Goal: Information Seeking & Learning: Learn about a topic

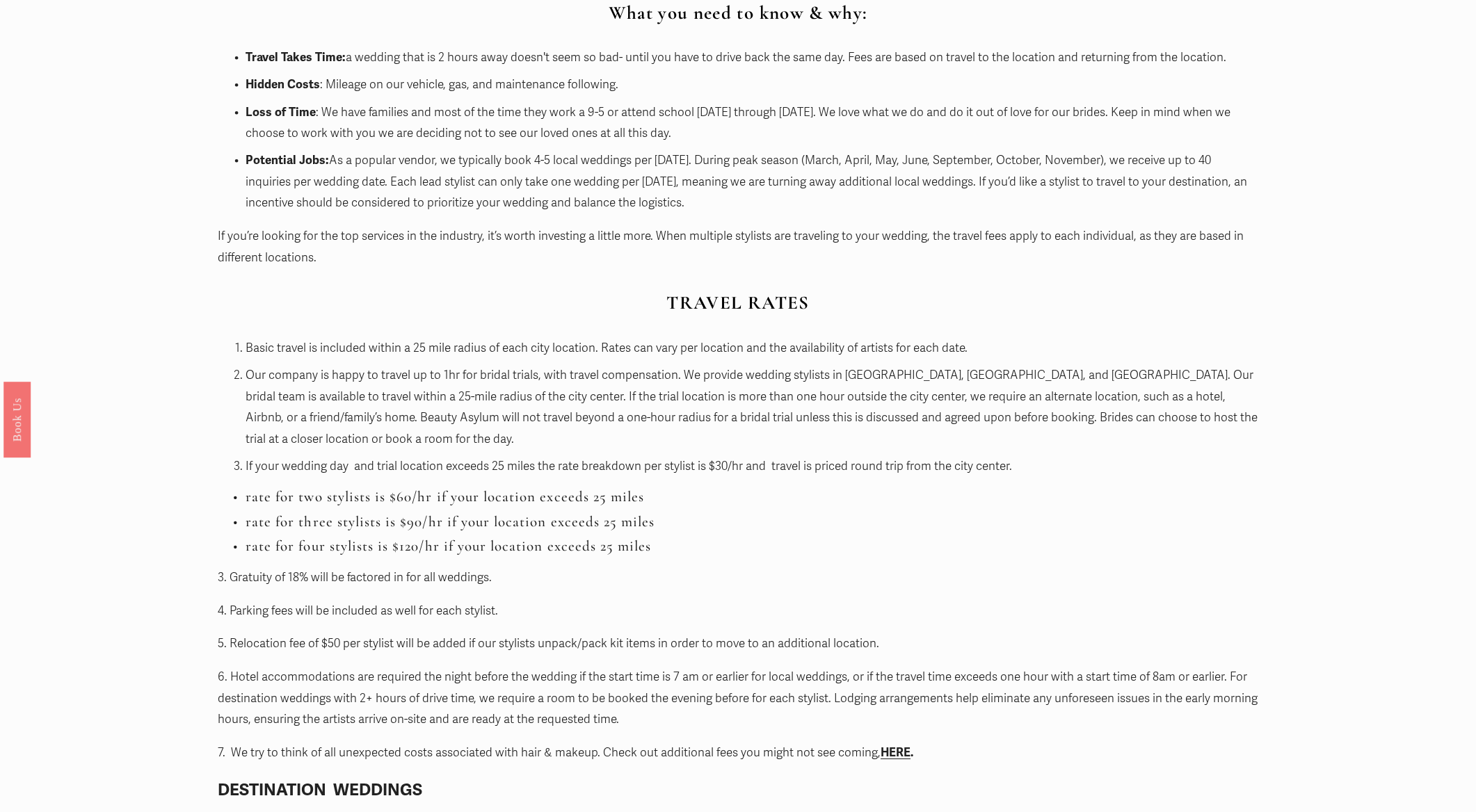
scroll to position [1276, 0]
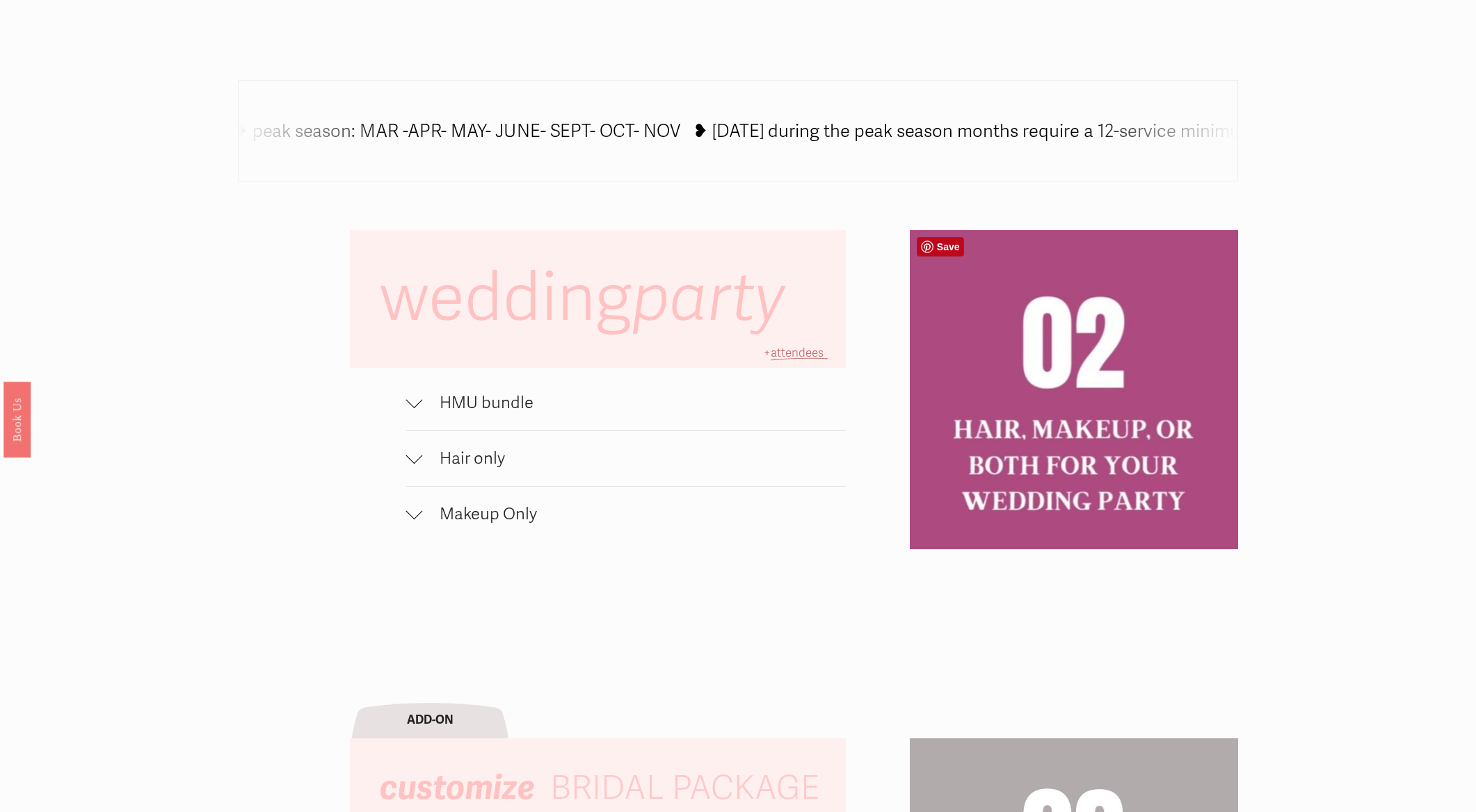
scroll to position [1058, 0]
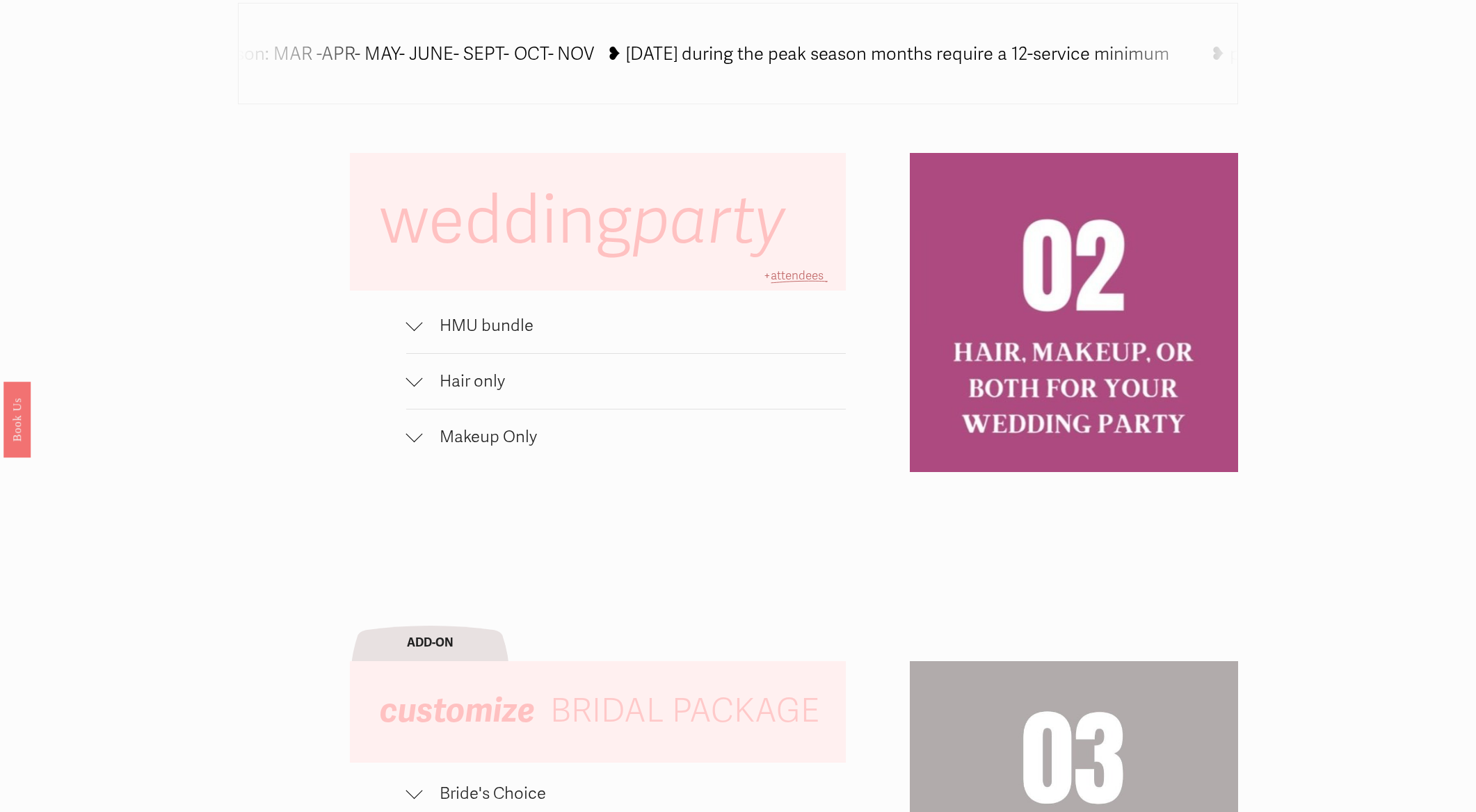
click at [467, 334] on span "HMU bundle" at bounding box center [635, 325] width 424 height 20
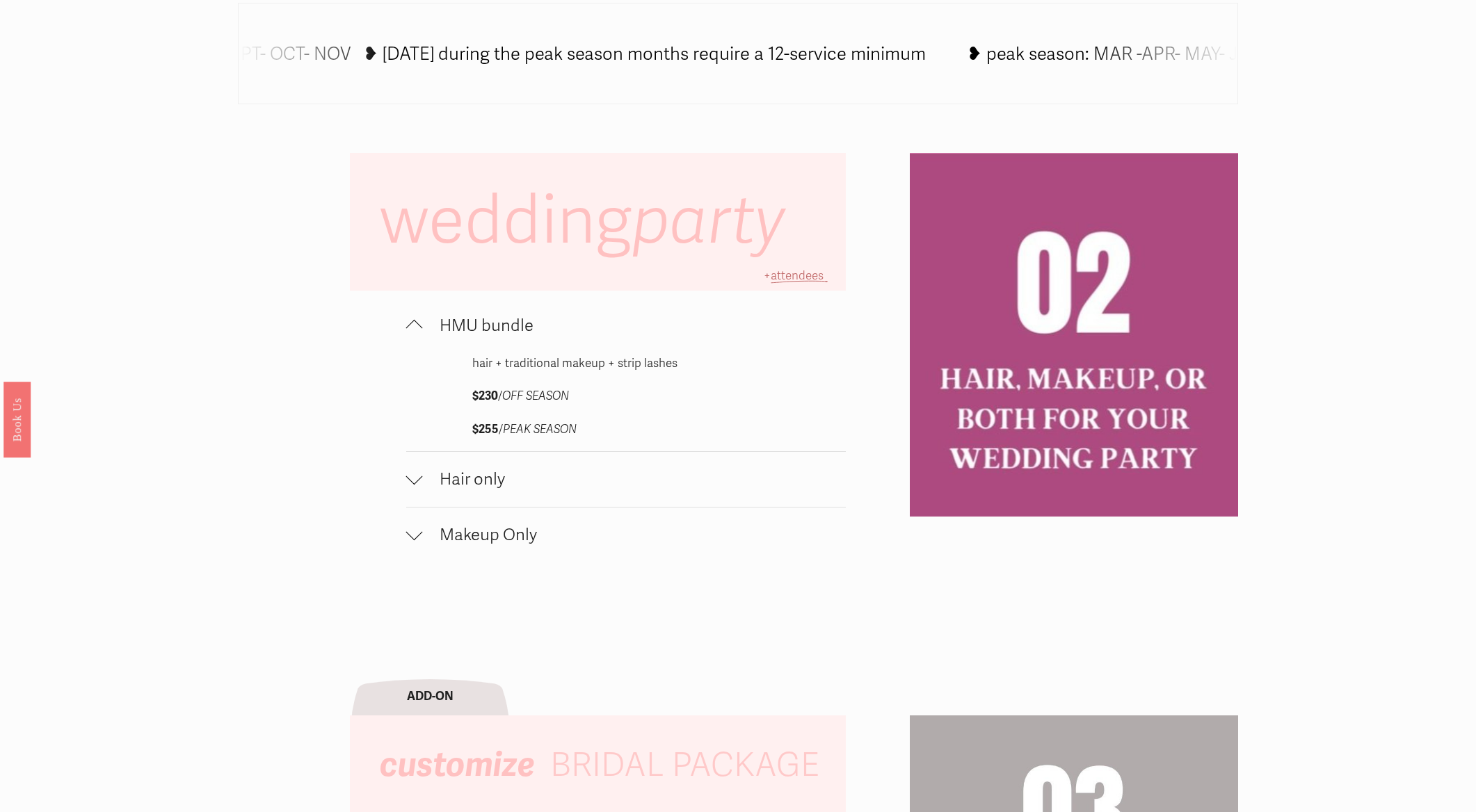
click at [467, 334] on span "HMU bundle" at bounding box center [635, 325] width 424 height 20
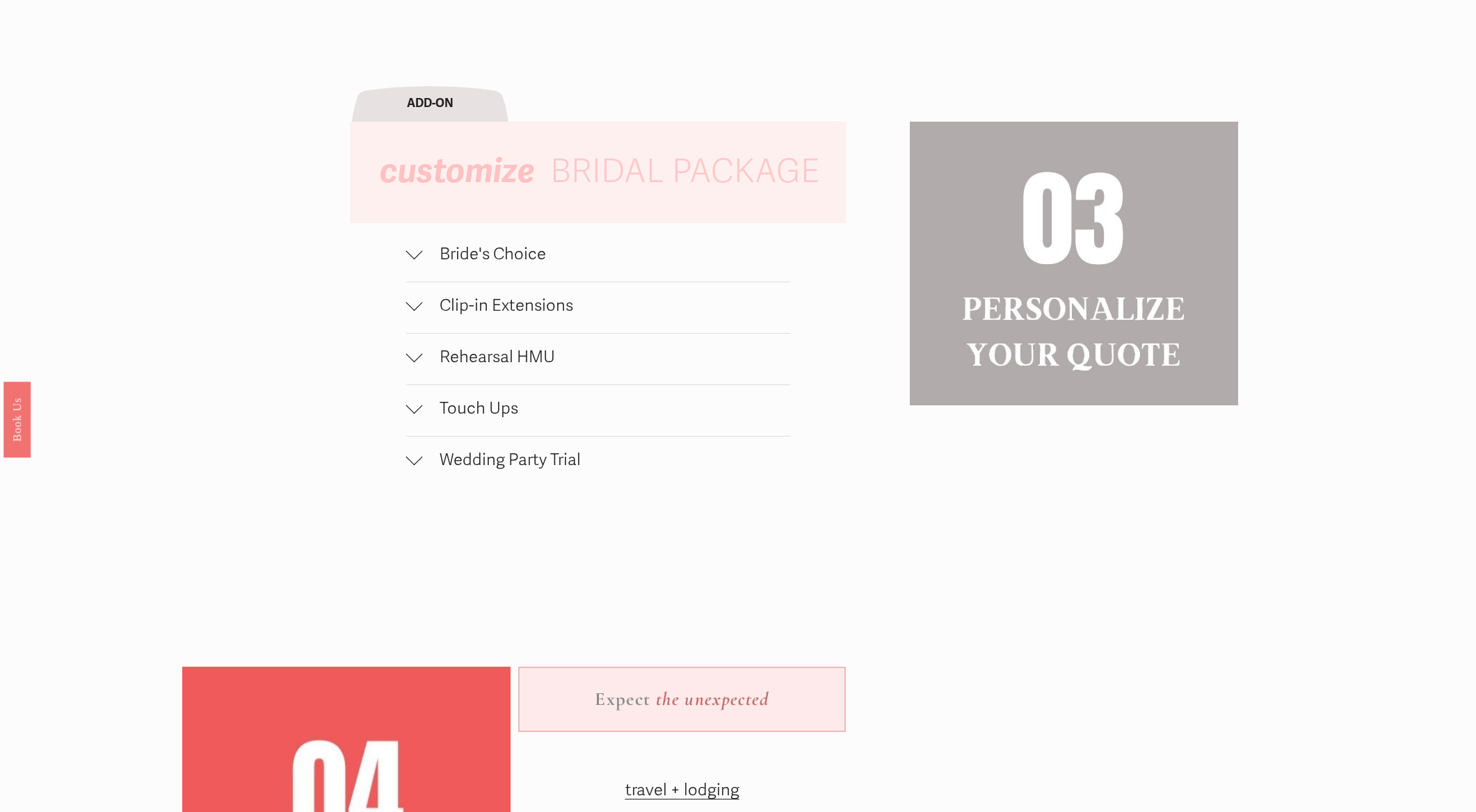
scroll to position [1557, 0]
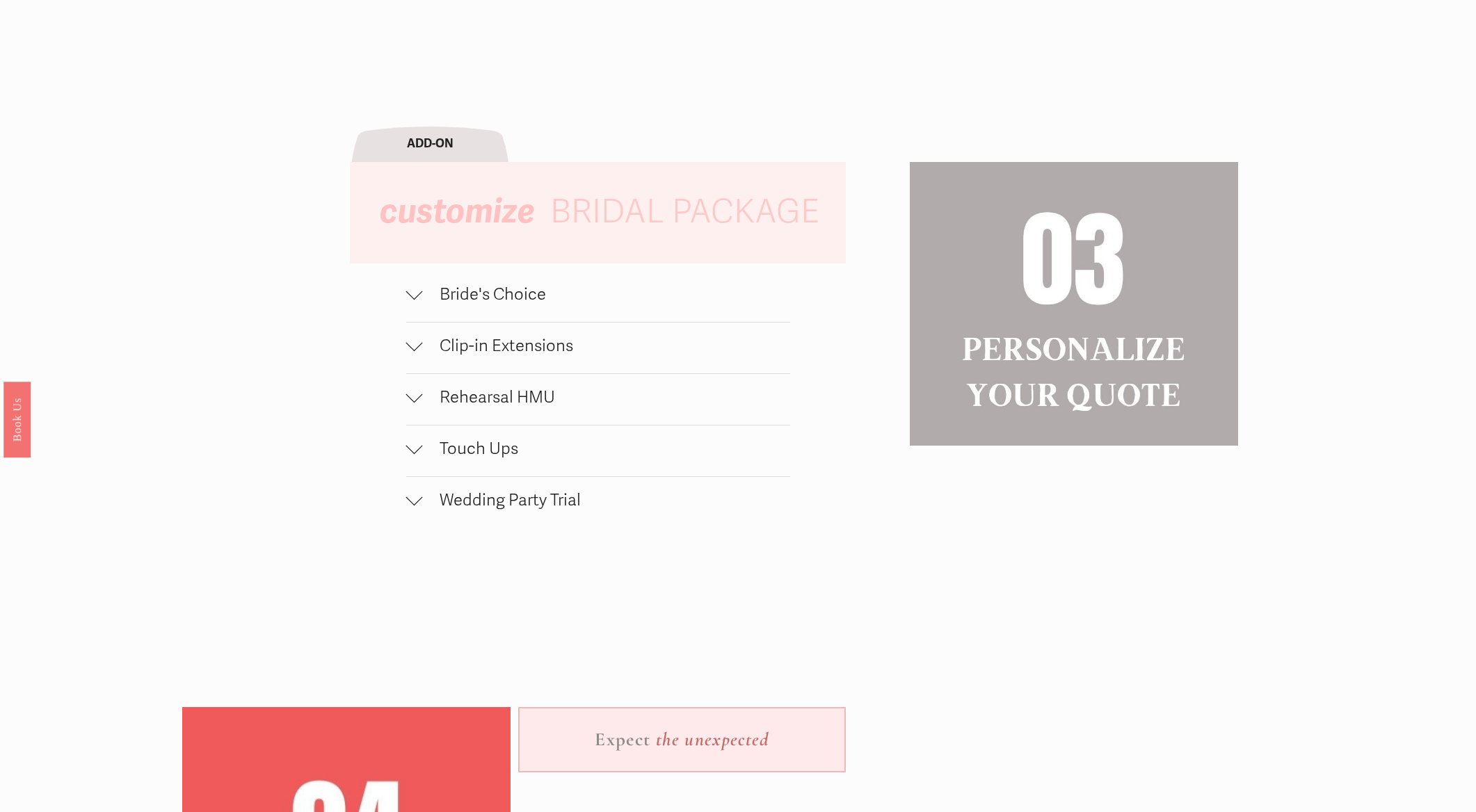
click at [491, 309] on button "Bride's Choice" at bounding box center [598, 296] width 384 height 50
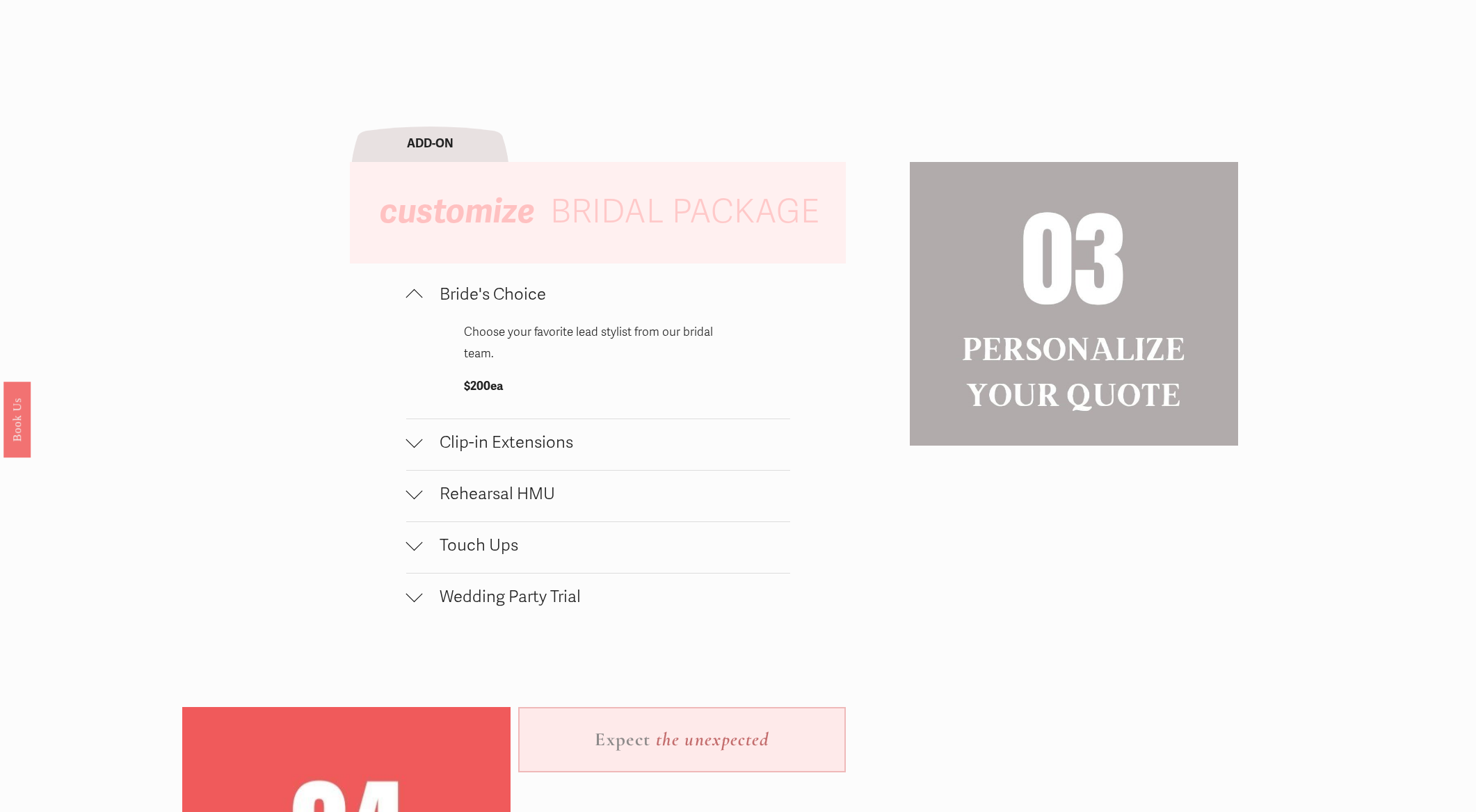
click at [491, 309] on button "Bride's Choice" at bounding box center [598, 296] width 384 height 50
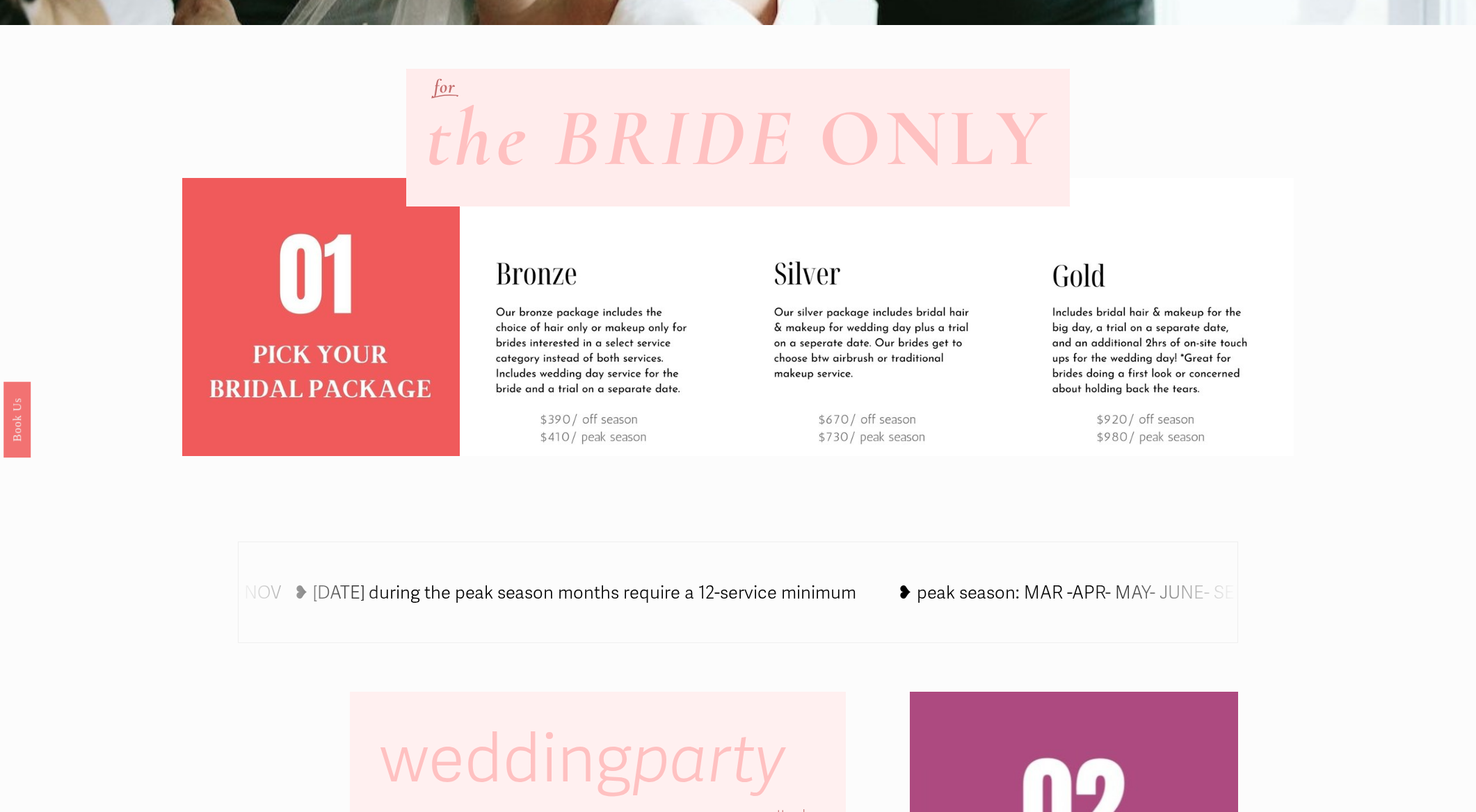
scroll to position [491, 0]
